Goal: Information Seeking & Learning: Learn about a topic

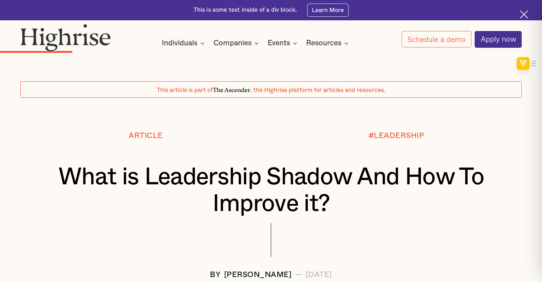
scroll to position [771, 0]
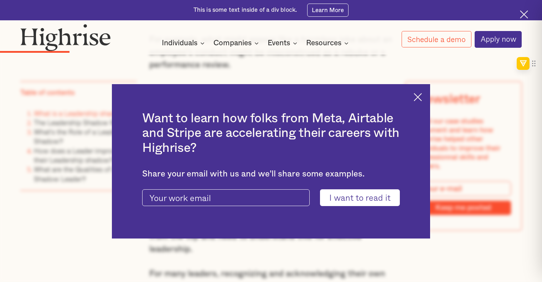
click at [422, 96] on img at bounding box center [418, 97] width 8 height 8
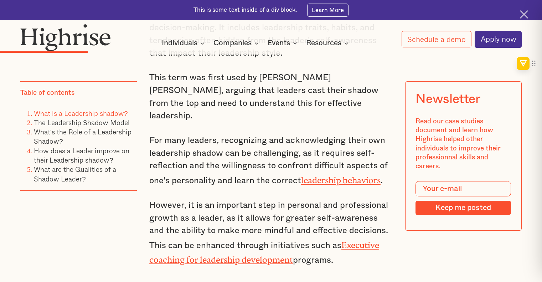
scroll to position [905, 0]
click at [345, 175] on link "leadership behaviors" at bounding box center [341, 177] width 80 height 5
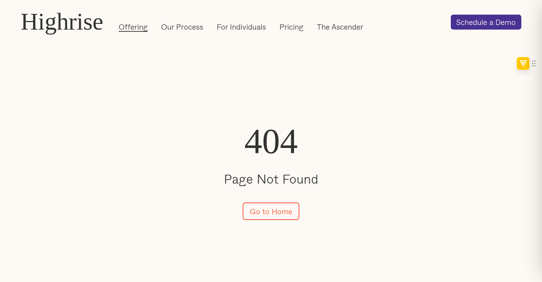
click at [132, 25] on link "Offering" at bounding box center [133, 26] width 29 height 11
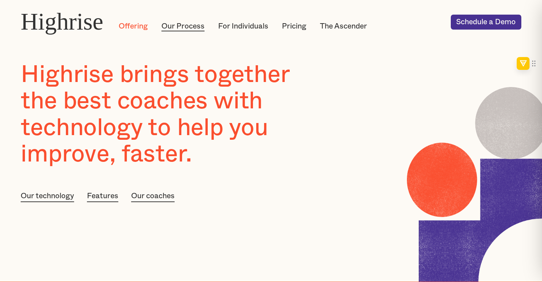
click at [199, 25] on link "Our Process" at bounding box center [183, 26] width 43 height 11
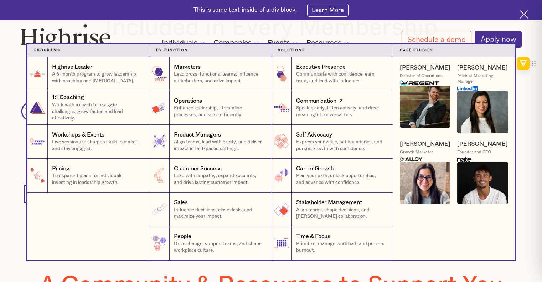
scroll to position [298, 0]
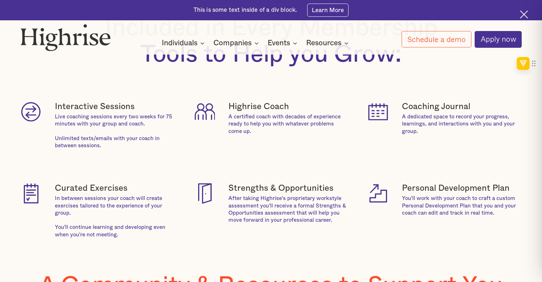
click at [423, 192] on h4 "Personal Development Plan" at bounding box center [461, 188] width 119 height 10
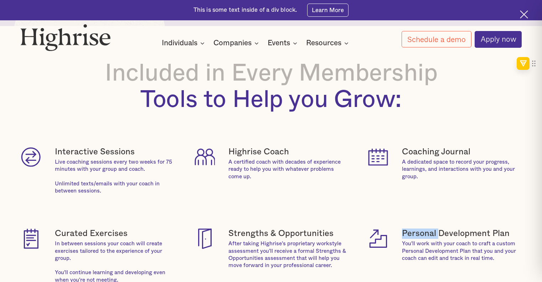
scroll to position [0, 0]
